Goal: Task Accomplishment & Management: Manage account settings

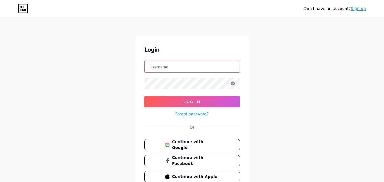
type input "leandrosantti"
click at [233, 83] on icon at bounding box center [232, 84] width 5 height 4
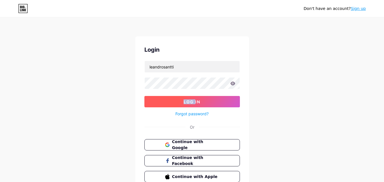
click at [203, 98] on button "Log In" at bounding box center [193, 101] width 96 height 11
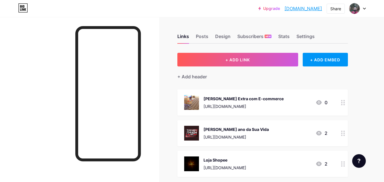
click at [233, 108] on div "[URL][DOMAIN_NAME]" at bounding box center [244, 107] width 80 height 6
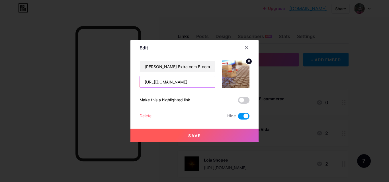
click at [174, 81] on input "[URL][DOMAIN_NAME]" at bounding box center [177, 81] width 75 height 11
click at [244, 48] on icon at bounding box center [246, 48] width 5 height 5
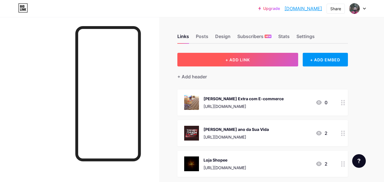
click at [246, 58] on span "+ ADD LINK" at bounding box center [238, 59] width 24 height 5
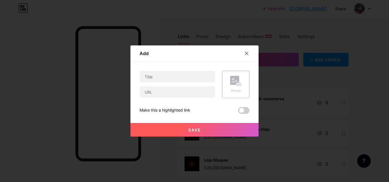
click at [239, 82] on div "Picture" at bounding box center [235, 84] width 27 height 27
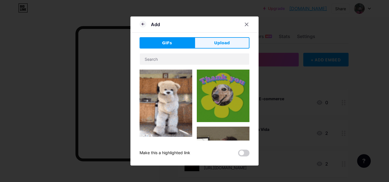
click at [213, 46] on button "Upload" at bounding box center [221, 42] width 55 height 11
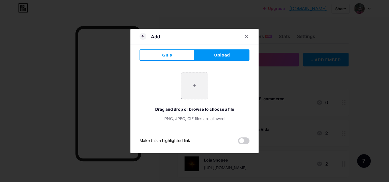
click at [210, 57] on button "Upload" at bounding box center [221, 55] width 55 height 11
click at [193, 90] on input "file" at bounding box center [194, 86] width 27 height 27
type input "C:\fakepath\download (3).jpg"
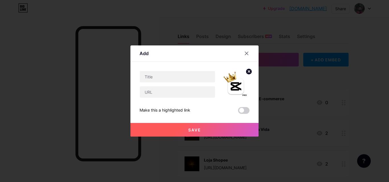
click at [196, 131] on span "Save" at bounding box center [194, 130] width 13 height 5
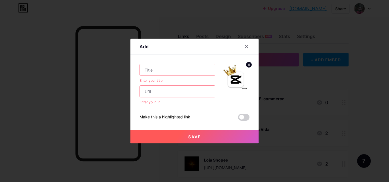
click at [159, 71] on input "text" at bounding box center [177, 69] width 75 height 11
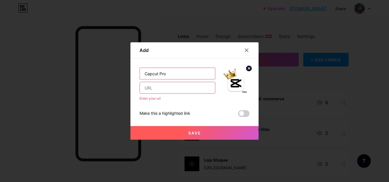
type input "Capcut Pro"
click at [161, 89] on input "text" at bounding box center [177, 87] width 75 height 11
paste input "[URL][DOMAIN_NAME]"
type input "[URL][DOMAIN_NAME]"
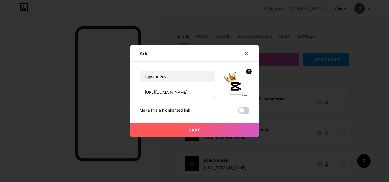
drag, startPoint x: 208, startPoint y: 91, endPoint x: 115, endPoint y: 94, distance: 93.4
click at [115, 94] on div "Add Content YouTube Play YouTube video without leaving your page. ADD Vimeo Pla…" at bounding box center [194, 91] width 389 height 182
click at [178, 75] on input "Capcut Pro" at bounding box center [177, 76] width 75 height 11
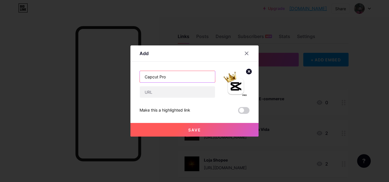
paste input "APCUT PRO - ANUAL"
type input "CAPCUT PRO - ANUAL"
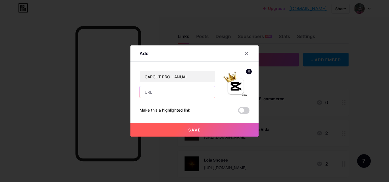
click at [155, 92] on input "text" at bounding box center [177, 91] width 75 height 11
paste input "[URL][DOMAIN_NAME]"
type input "[URL][DOMAIN_NAME]"
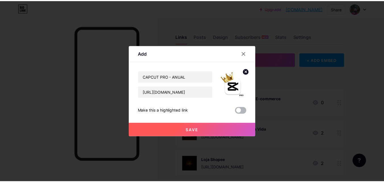
scroll to position [0, 0]
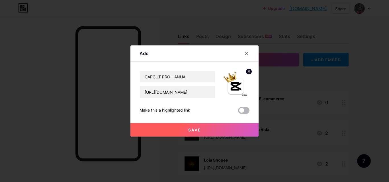
click at [238, 111] on span at bounding box center [243, 110] width 11 height 7
click at [238, 112] on input "checkbox" at bounding box center [238, 112] width 0 height 0
click at [207, 131] on button "Save" at bounding box center [194, 130] width 128 height 14
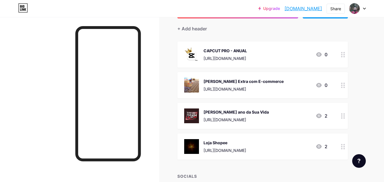
scroll to position [57, 0]
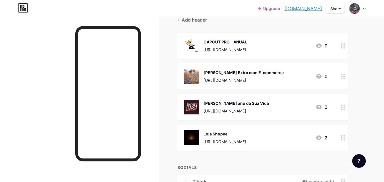
click at [219, 134] on div "Loja Shopee" at bounding box center [225, 134] width 43 height 6
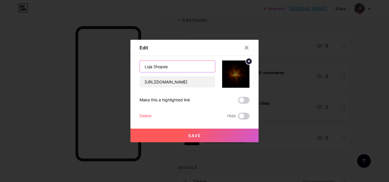
click at [170, 68] on input "Loja Shopee" at bounding box center [177, 66] width 75 height 11
click at [246, 47] on icon at bounding box center [246, 48] width 5 height 5
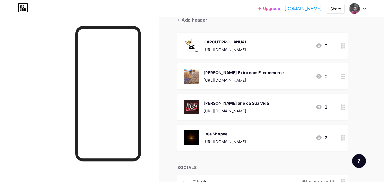
click at [318, 107] on icon at bounding box center [319, 107] width 6 height 5
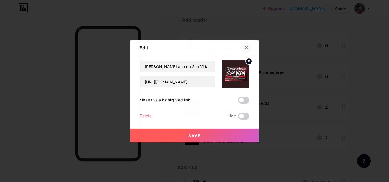
click at [244, 46] on icon at bounding box center [246, 48] width 5 height 5
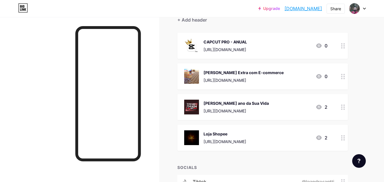
scroll to position [0, 0]
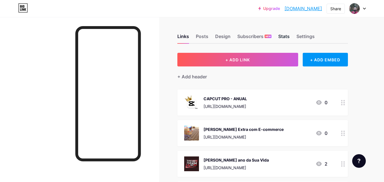
click at [288, 37] on div "Stats" at bounding box center [284, 38] width 11 height 10
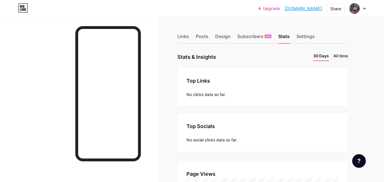
click at [340, 56] on li "All time" at bounding box center [341, 57] width 15 height 8
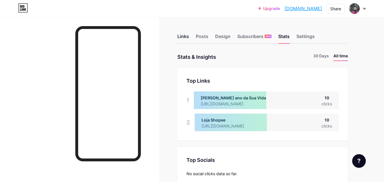
click at [182, 36] on div "Links" at bounding box center [184, 38] width 12 height 10
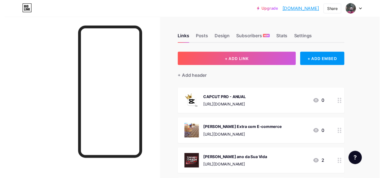
scroll to position [28, 0]
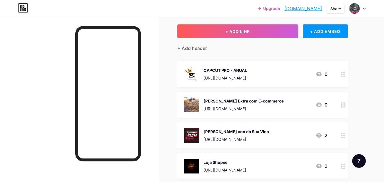
click at [269, 131] on div "[PERSON_NAME] ano da Sua Vida" at bounding box center [236, 132] width 65 height 6
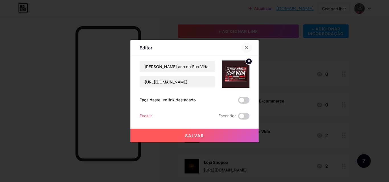
click at [245, 48] on icon at bounding box center [246, 48] width 5 height 5
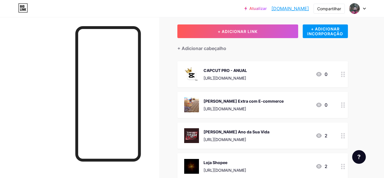
click at [344, 105] on icon at bounding box center [343, 104] width 4 height 5
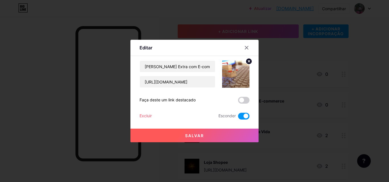
click at [242, 116] on span at bounding box center [243, 116] width 11 height 7
click at [238, 118] on input "checkbox" at bounding box center [238, 118] width 0 height 0
click at [221, 133] on button "Salvar" at bounding box center [194, 136] width 128 height 14
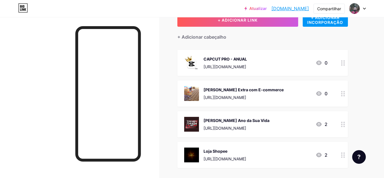
scroll to position [57, 0]
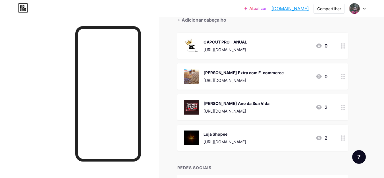
click at [343, 109] on icon at bounding box center [343, 107] width 4 height 5
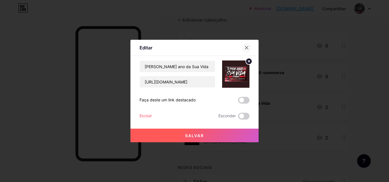
click at [245, 50] on div at bounding box center [246, 48] width 10 height 10
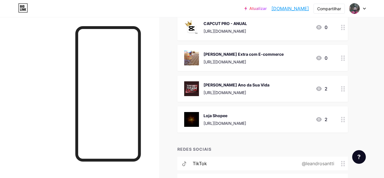
scroll to position [85, 0]
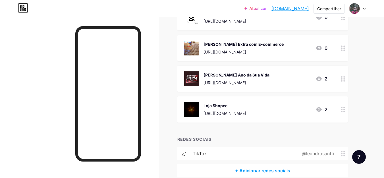
click at [342, 108] on circle at bounding box center [341, 107] width 1 height 1
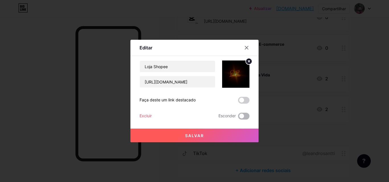
click at [242, 116] on span at bounding box center [243, 116] width 11 height 7
click at [238, 118] on input "checkbox" at bounding box center [238, 118] width 0 height 0
click at [210, 136] on button "Salvar" at bounding box center [194, 136] width 128 height 14
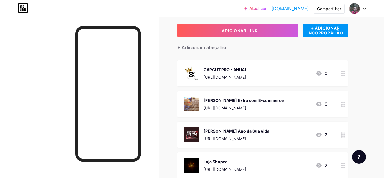
scroll to position [28, 0]
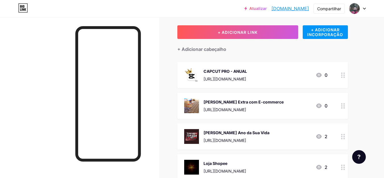
click at [340, 139] on div at bounding box center [344, 136] width 10 height 26
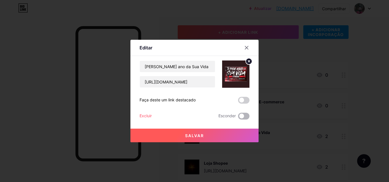
click at [244, 116] on span at bounding box center [243, 116] width 11 height 7
click at [238, 118] on input "checkbox" at bounding box center [238, 118] width 0 height 0
click at [229, 131] on button "Salvar" at bounding box center [194, 136] width 128 height 14
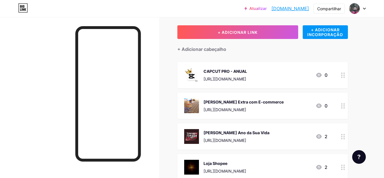
click at [334, 108] on div "[PERSON_NAME] Extra com E-commerce [URL][DOMAIN_NAME] 0" at bounding box center [263, 106] width 171 height 26
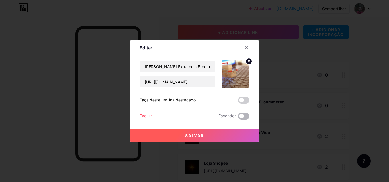
click at [241, 118] on span at bounding box center [243, 116] width 11 height 7
click at [238, 118] on input "checkbox" at bounding box center [238, 118] width 0 height 0
click at [215, 139] on button "Salvar" at bounding box center [194, 136] width 128 height 14
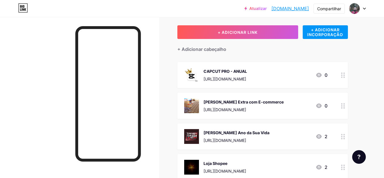
scroll to position [56, 0]
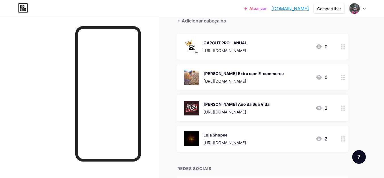
click at [330, 136] on div "Loja Shopee [URL][DOMAIN_NAME] 2" at bounding box center [263, 139] width 171 height 26
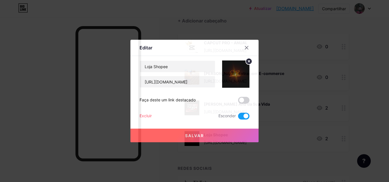
click at [239, 117] on span at bounding box center [243, 116] width 11 height 7
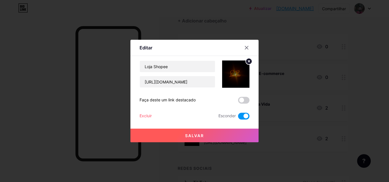
click at [238, 118] on input "checkbox" at bounding box center [238, 118] width 0 height 0
click at [226, 134] on button "Salvar" at bounding box center [194, 136] width 128 height 14
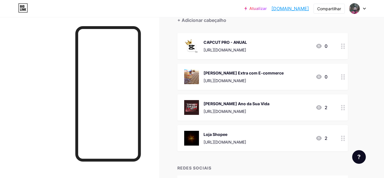
scroll to position [57, 0]
click at [201, 137] on div "Loja Shopee [URL][DOMAIN_NAME]" at bounding box center [215, 138] width 62 height 15
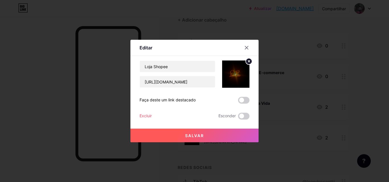
click at [229, 75] on img at bounding box center [235, 74] width 27 height 27
click at [236, 71] on img at bounding box center [235, 74] width 27 height 27
click at [247, 60] on circle at bounding box center [249, 61] width 6 height 6
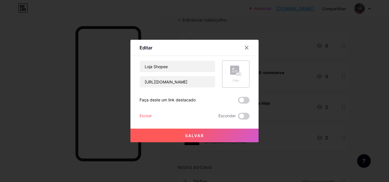
click at [237, 73] on icon at bounding box center [235, 71] width 11 height 11
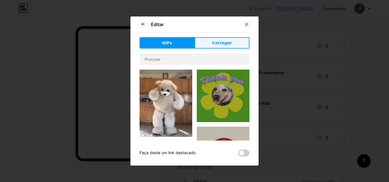
click at [215, 41] on font "Carregar" at bounding box center [222, 43] width 20 height 5
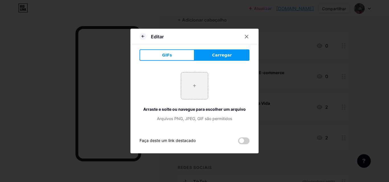
click at [206, 55] on button "Carregar" at bounding box center [221, 55] width 55 height 11
click at [197, 84] on input "file" at bounding box center [194, 86] width 27 height 27
type input "C:\fakepath\edfg.png"
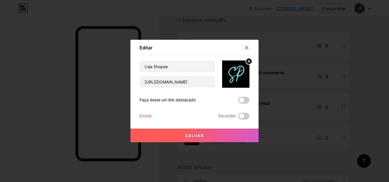
click at [209, 135] on button "Salvar" at bounding box center [194, 136] width 128 height 14
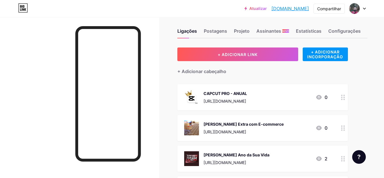
scroll to position [0, 0]
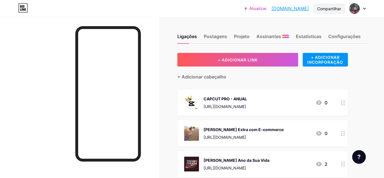
click at [330, 8] on font "Compartilhar" at bounding box center [330, 8] width 24 height 5
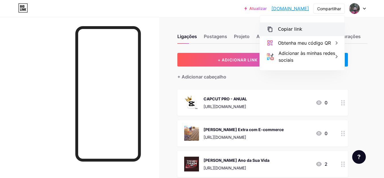
click at [302, 28] on div "Copiar link" at bounding box center [302, 29] width 85 height 14
